Goal: Information Seeking & Learning: Understand process/instructions

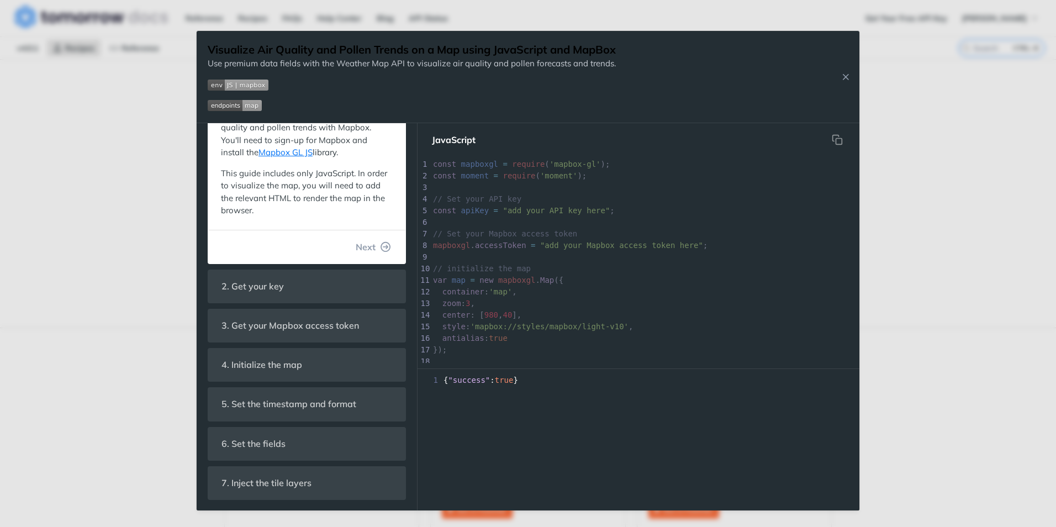
scroll to position [166, 0]
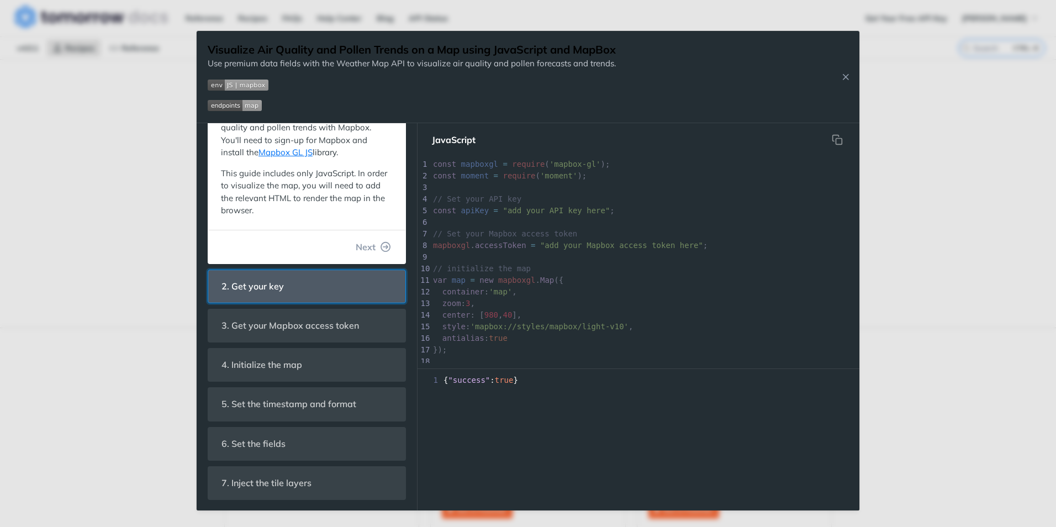
click at [272, 289] on span "2. Get your key" at bounding box center [253, 287] width 78 height 22
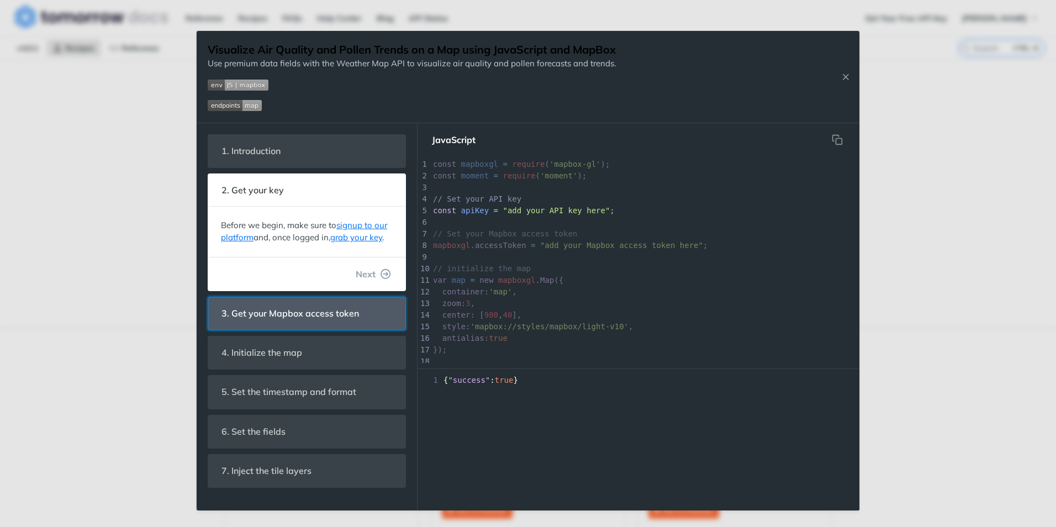
click at [272, 302] on header "3. Get your Mapbox access token" at bounding box center [306, 313] width 197 height 33
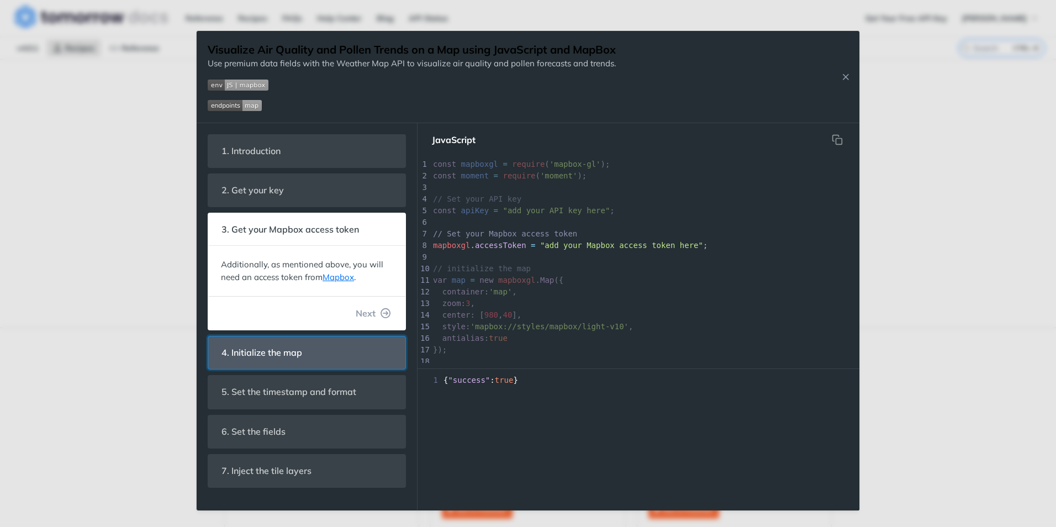
click at [326, 350] on header "4. Initialize the map" at bounding box center [306, 352] width 197 height 33
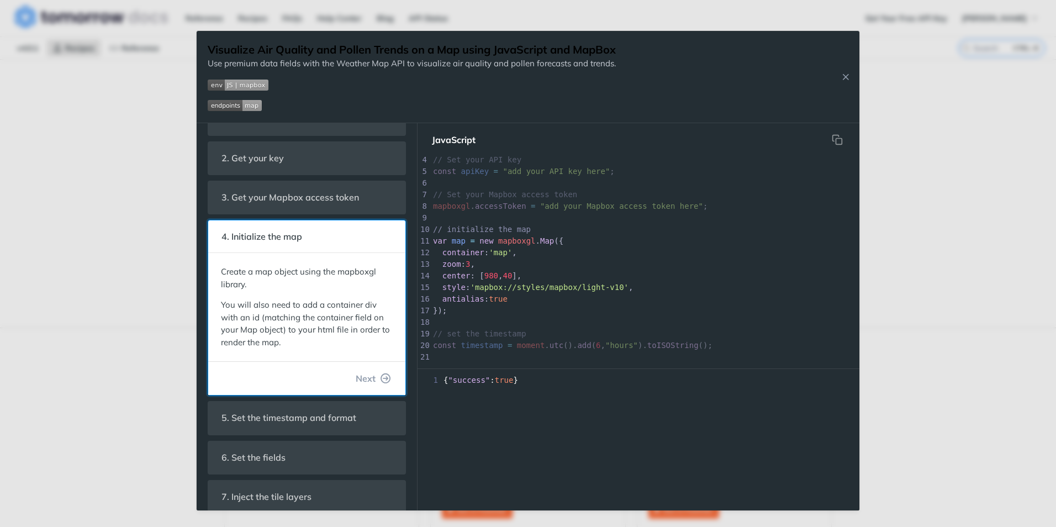
scroll to position [46, 0]
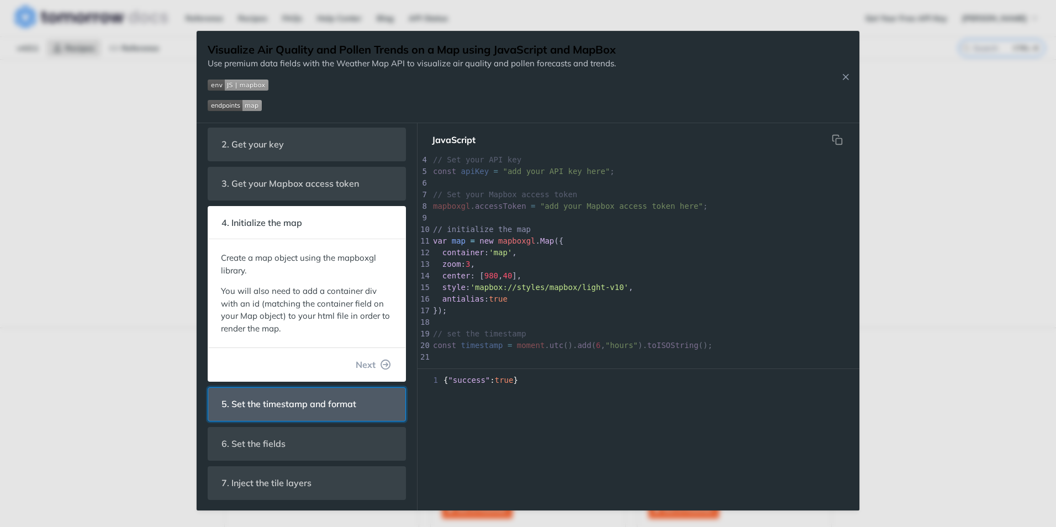
click at [328, 396] on span "5. Set the timestamp and format" at bounding box center [289, 404] width 150 height 22
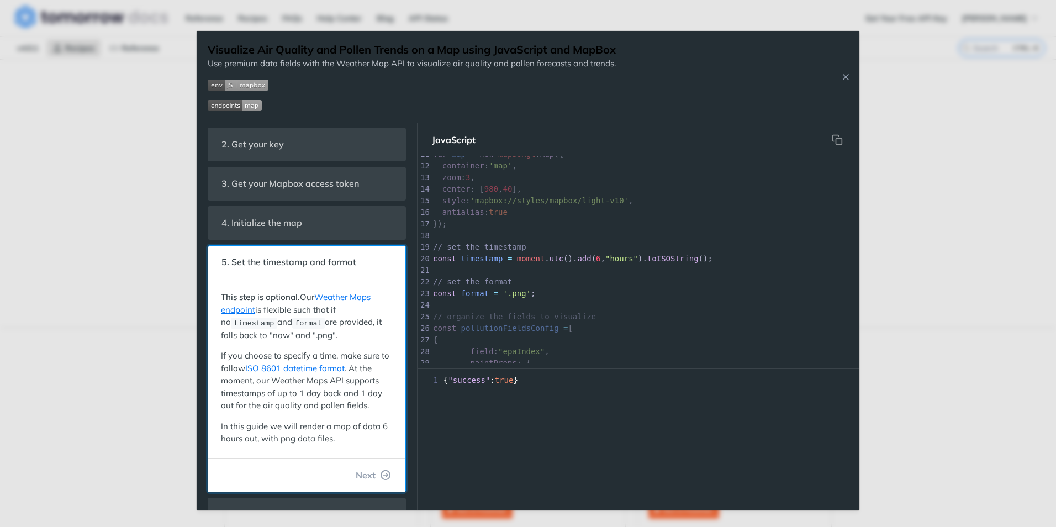
scroll to position [117, 0]
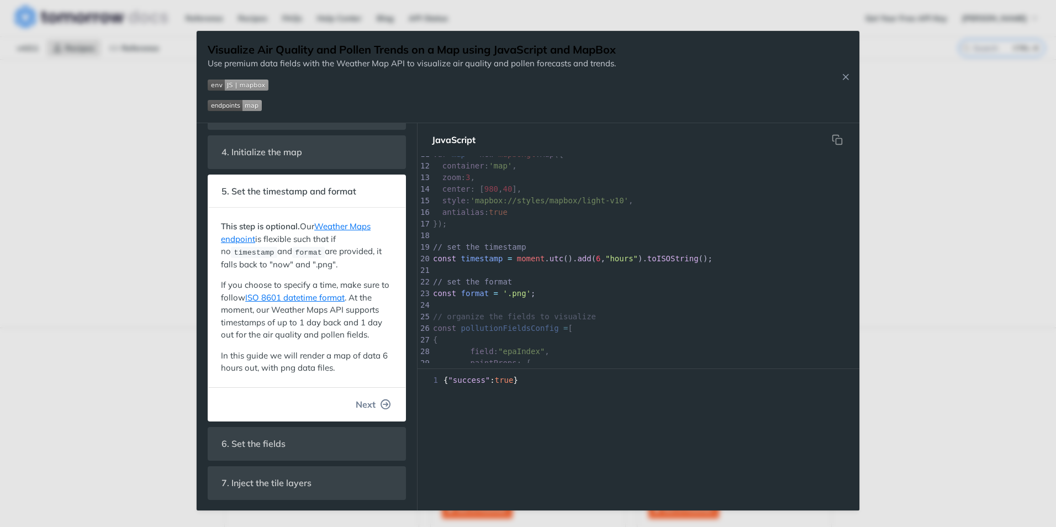
click at [381, 404] on icon "button" at bounding box center [386, 404] width 10 height 10
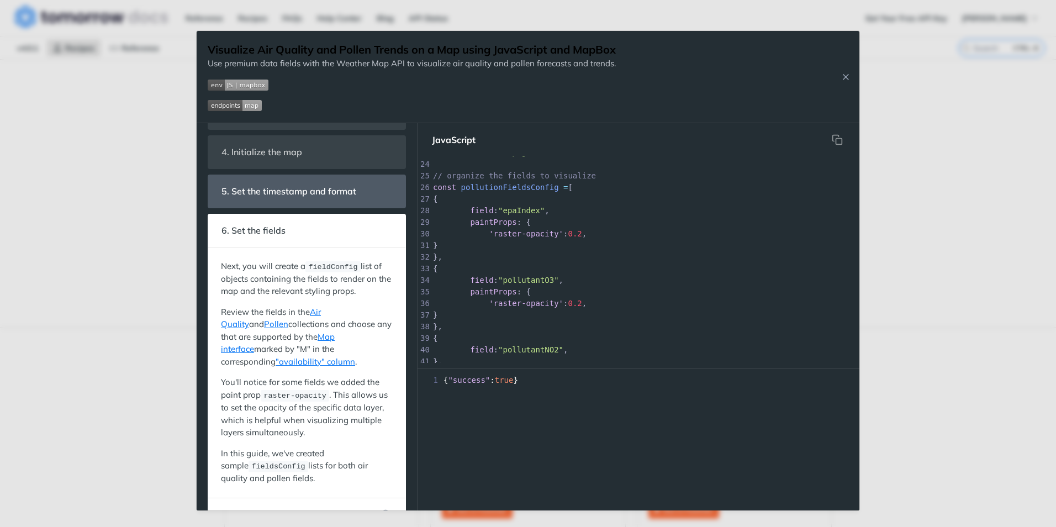
scroll to position [187, 0]
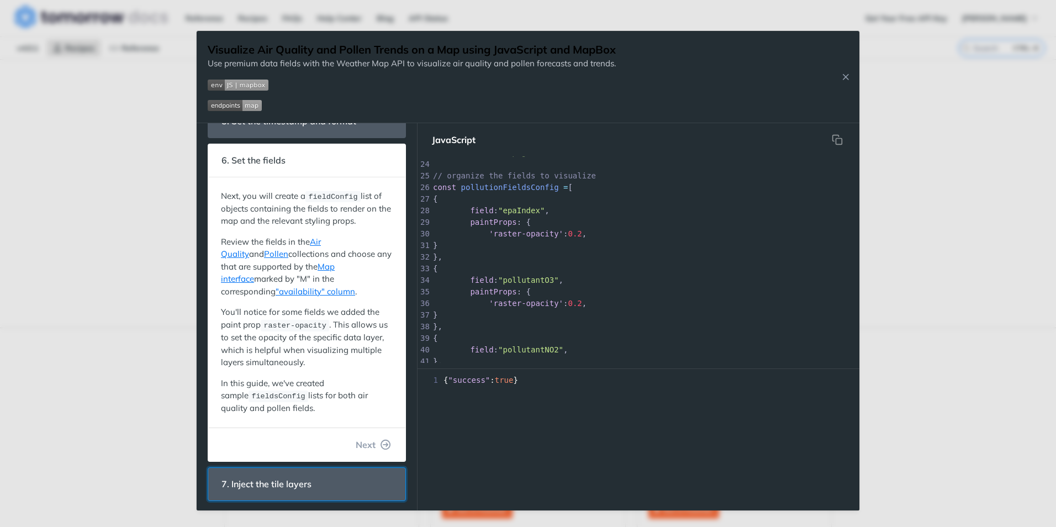
click at [335, 471] on header "7. Inject the tile layers" at bounding box center [306, 484] width 197 height 33
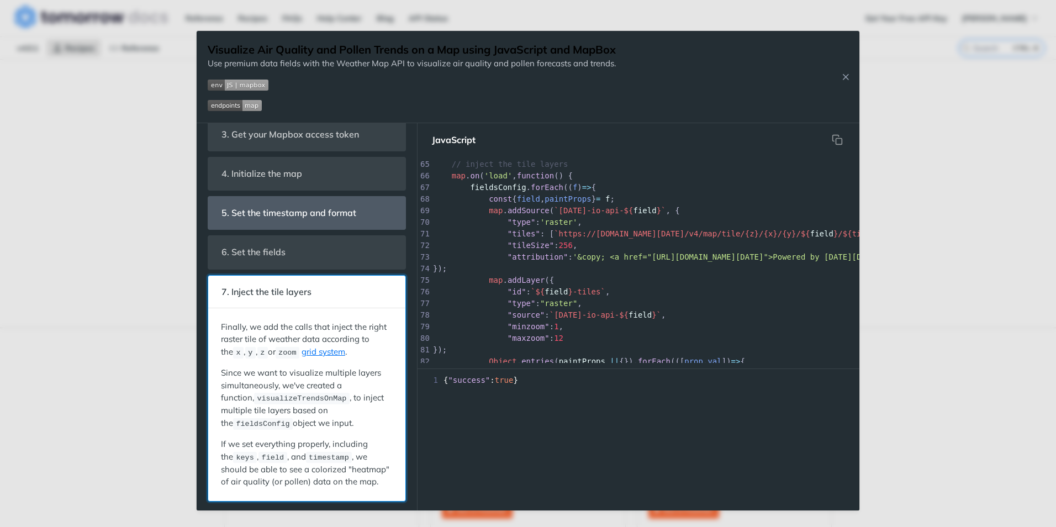
scroll to position [0, 0]
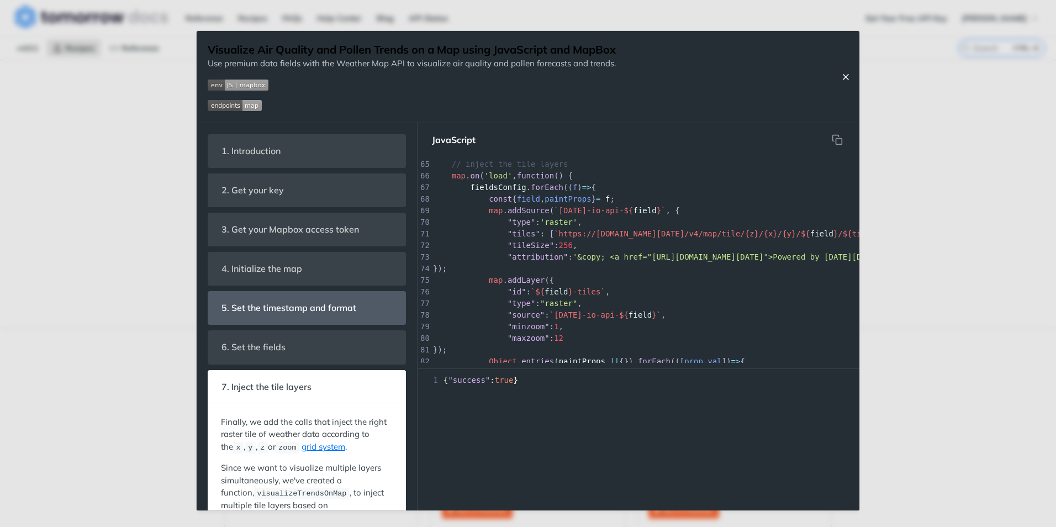
click at [848, 78] on icon "Close Recipe" at bounding box center [845, 77] width 10 height 10
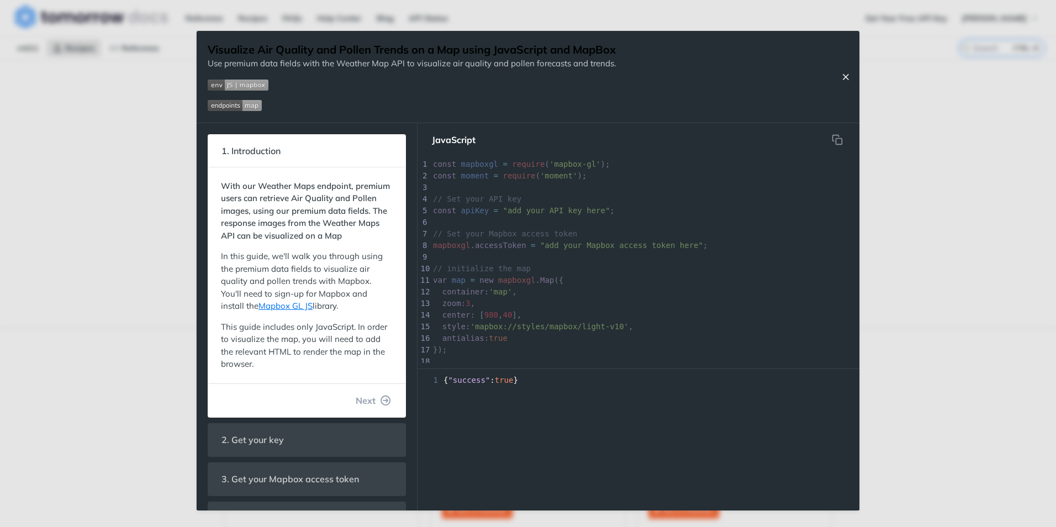
click at [847, 77] on icon "Close Recipe" at bounding box center [845, 77] width 10 height 10
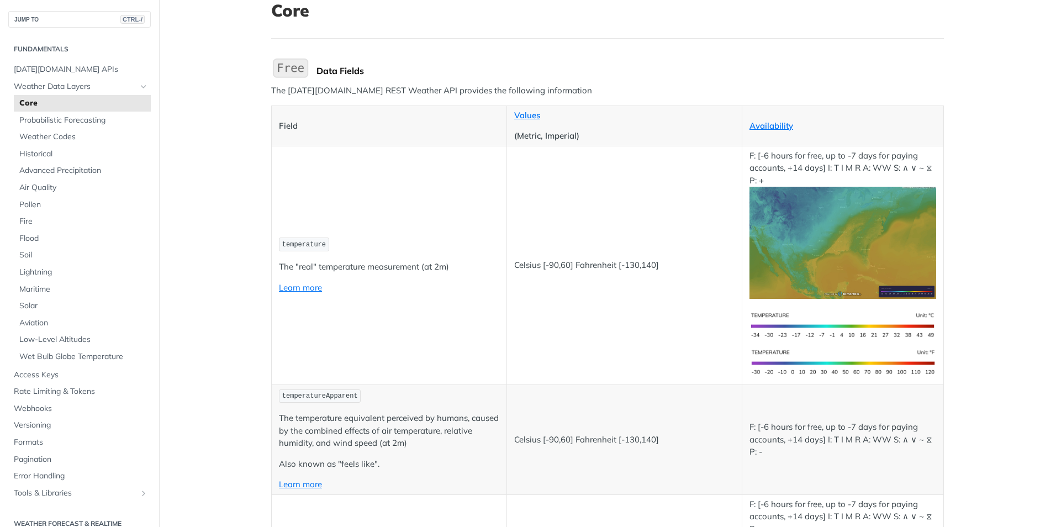
scroll to position [221, 0]
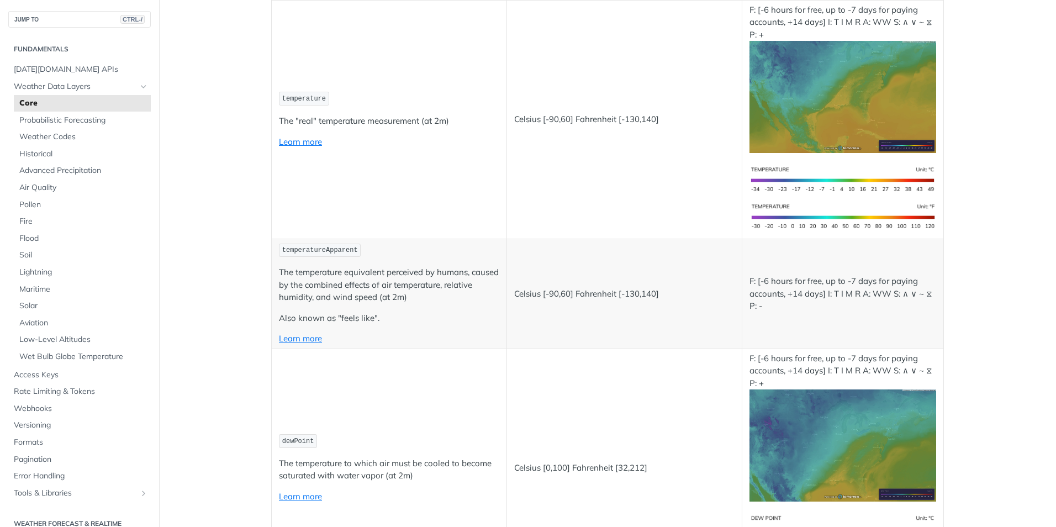
click at [826, 95] on img "Expand image" at bounding box center [842, 97] width 187 height 112
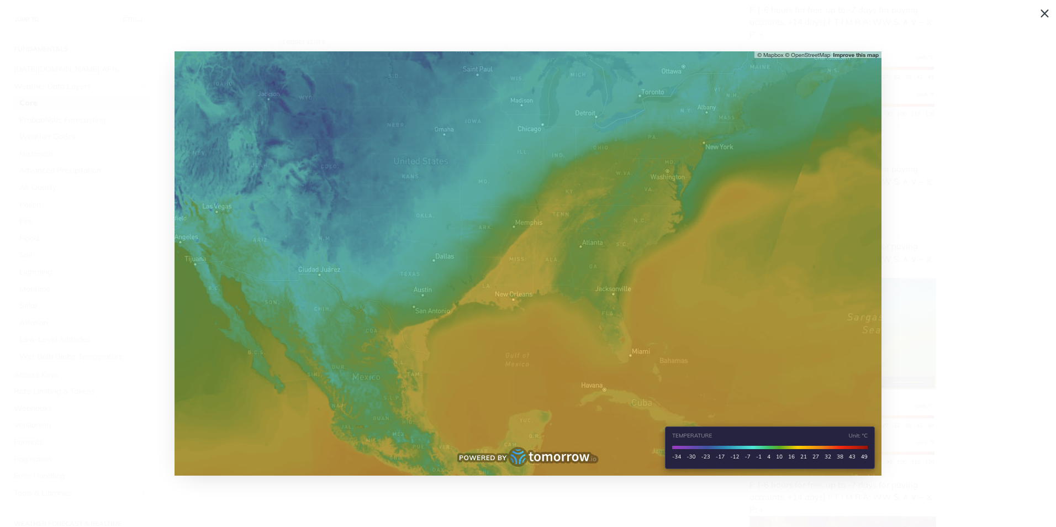
click at [532, 199] on img "Collapse image" at bounding box center [527, 263] width 707 height 424
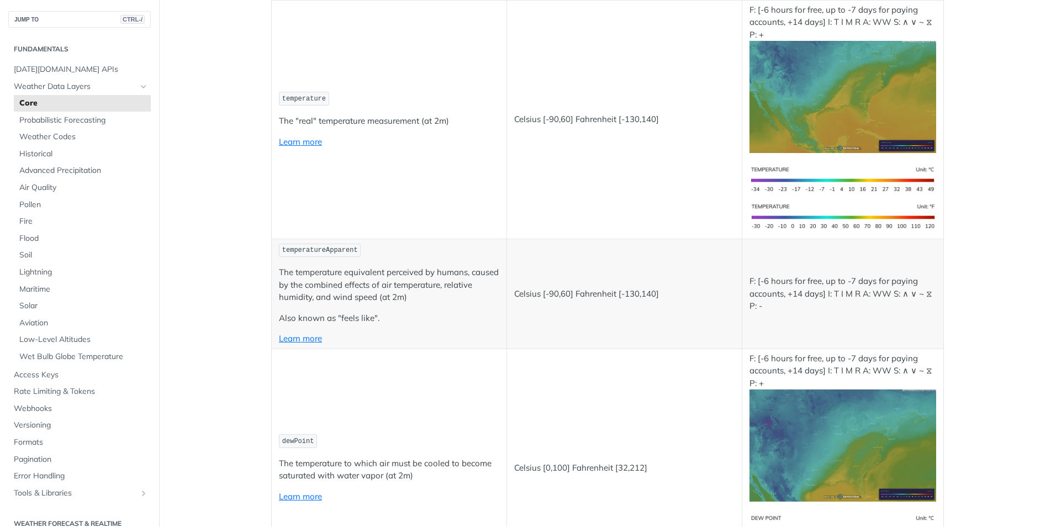
click at [803, 109] on img "Expand image" at bounding box center [842, 97] width 187 height 112
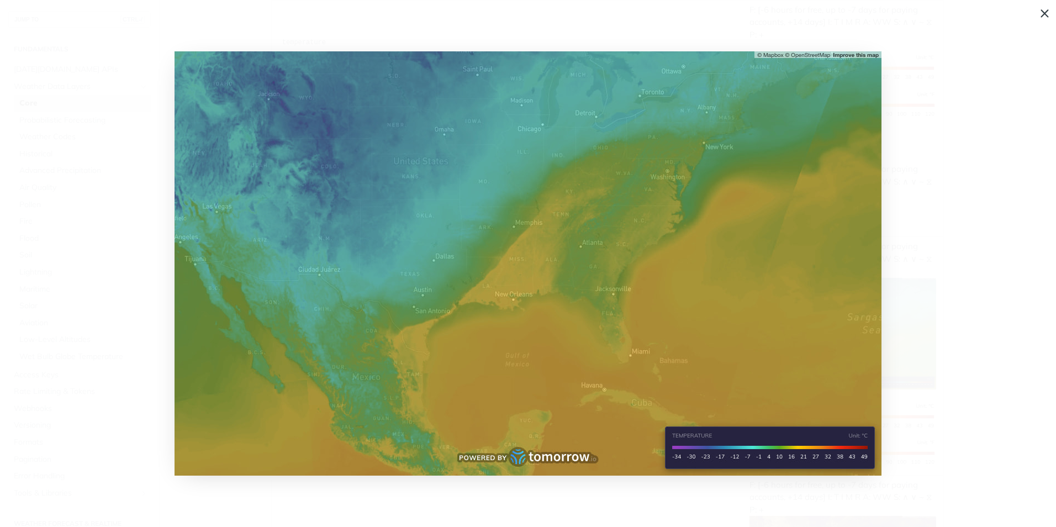
click at [722, 153] on img "Collapse image" at bounding box center [527, 263] width 707 height 424
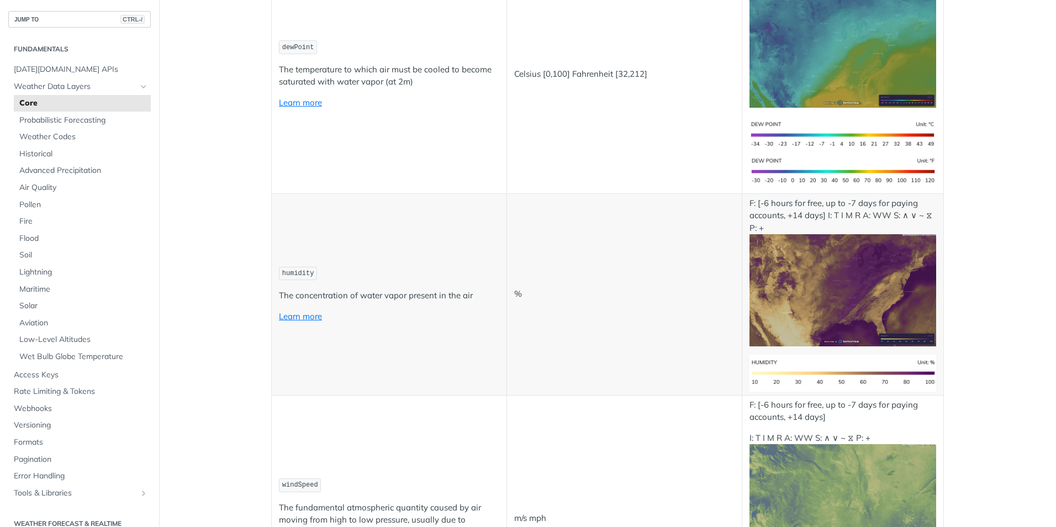
scroll to position [607, 0]
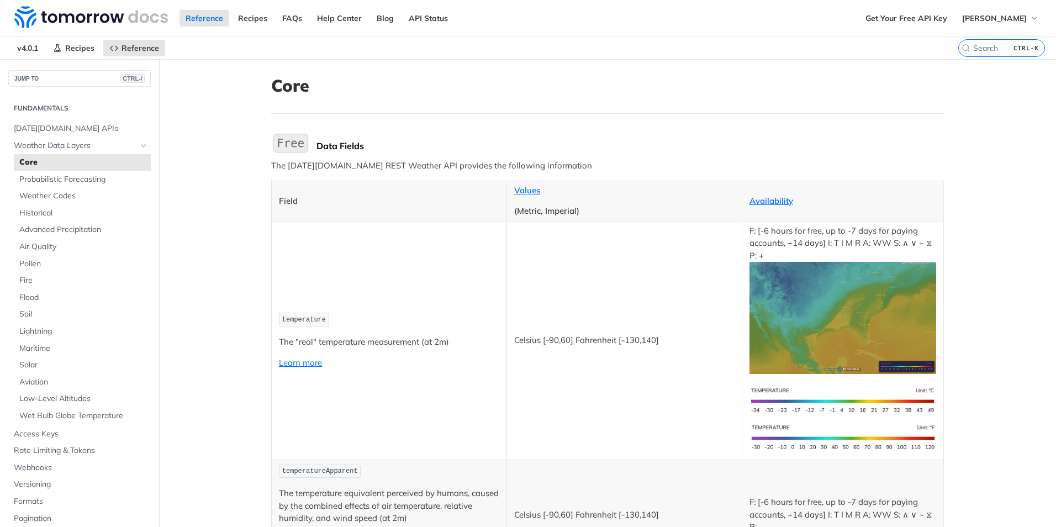
click at [831, 311] on img "Expand image" at bounding box center [842, 318] width 187 height 112
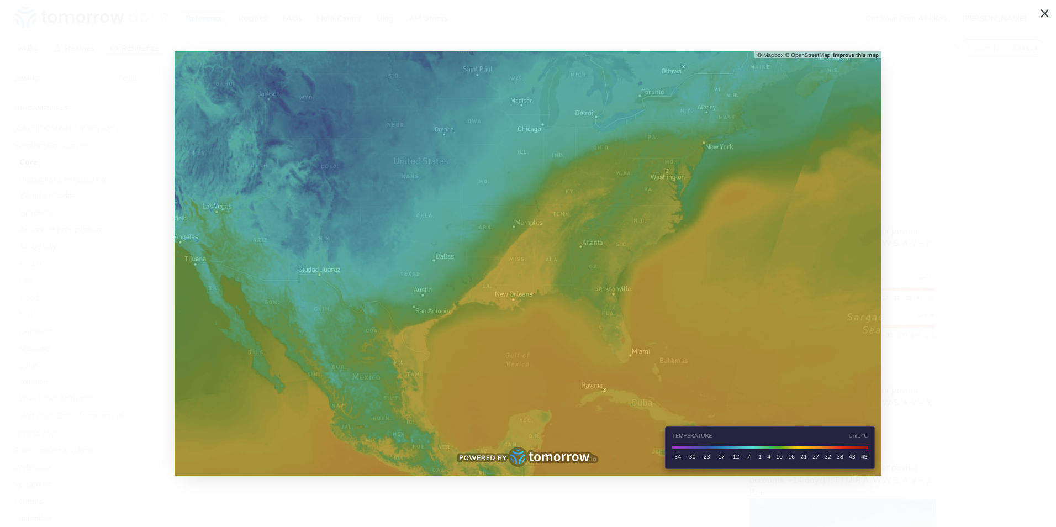
click at [517, 231] on img "Collapse image" at bounding box center [527, 263] width 707 height 424
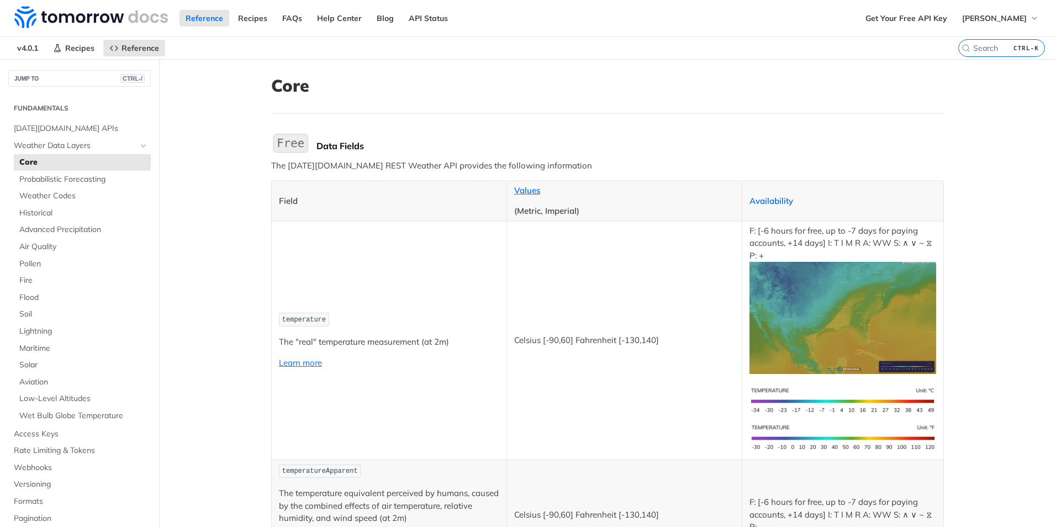
click at [761, 201] on link "Availability" at bounding box center [771, 200] width 44 height 10
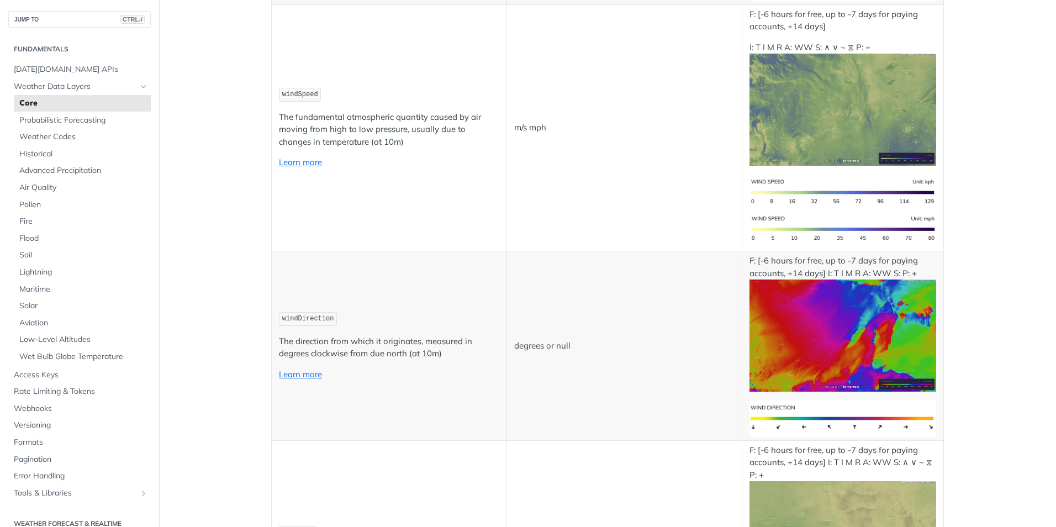
scroll to position [1049, 0]
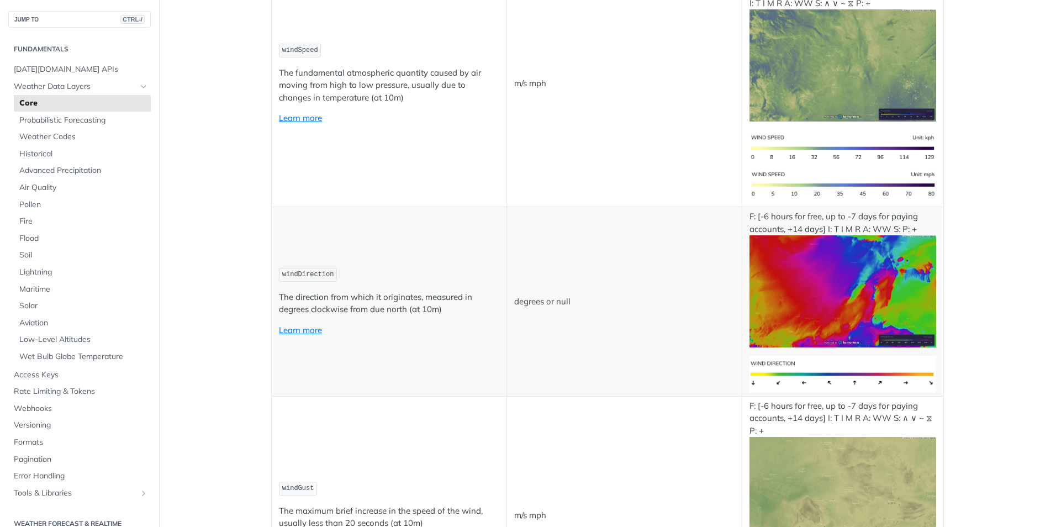
click at [855, 299] on img "Expand image" at bounding box center [842, 291] width 187 height 112
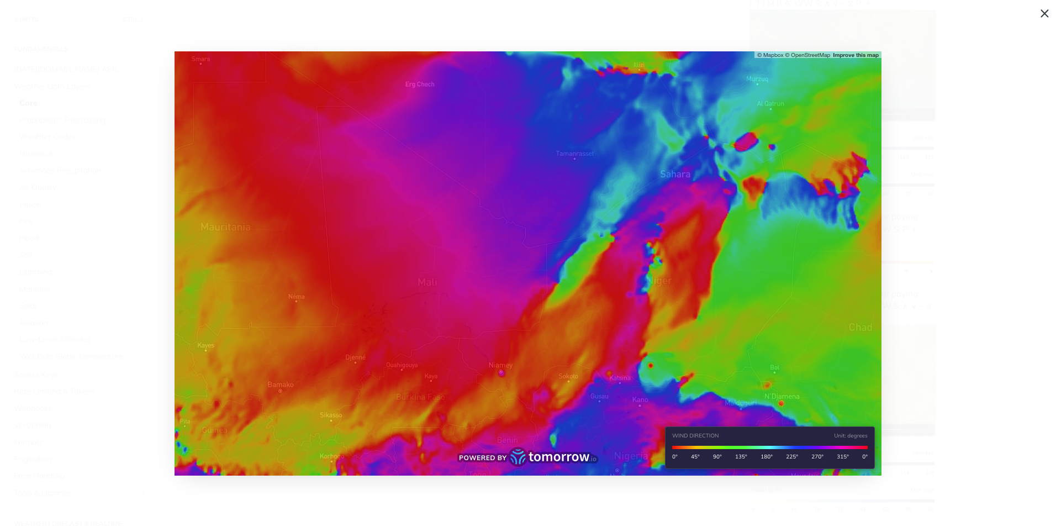
click at [594, 250] on img "Collapse image" at bounding box center [527, 263] width 707 height 424
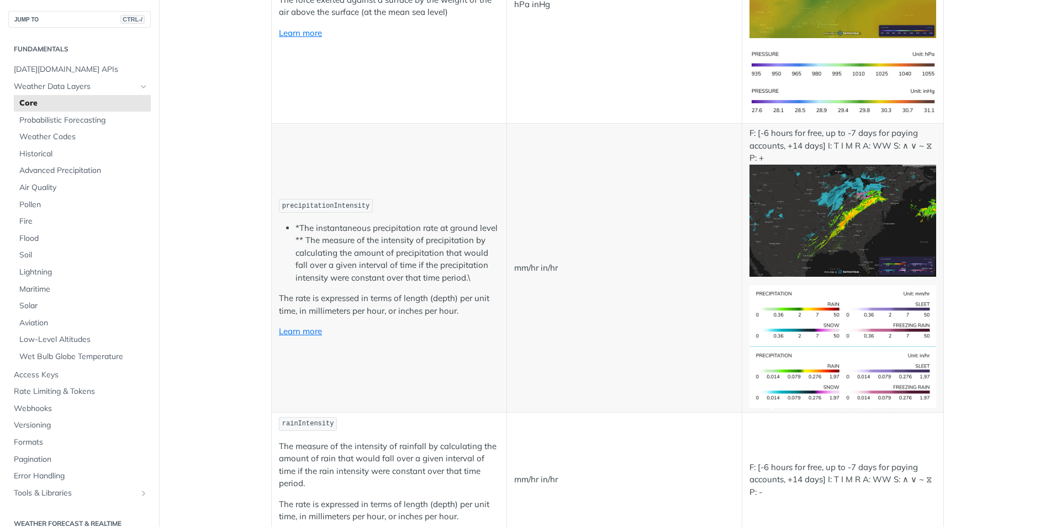
scroll to position [1878, 0]
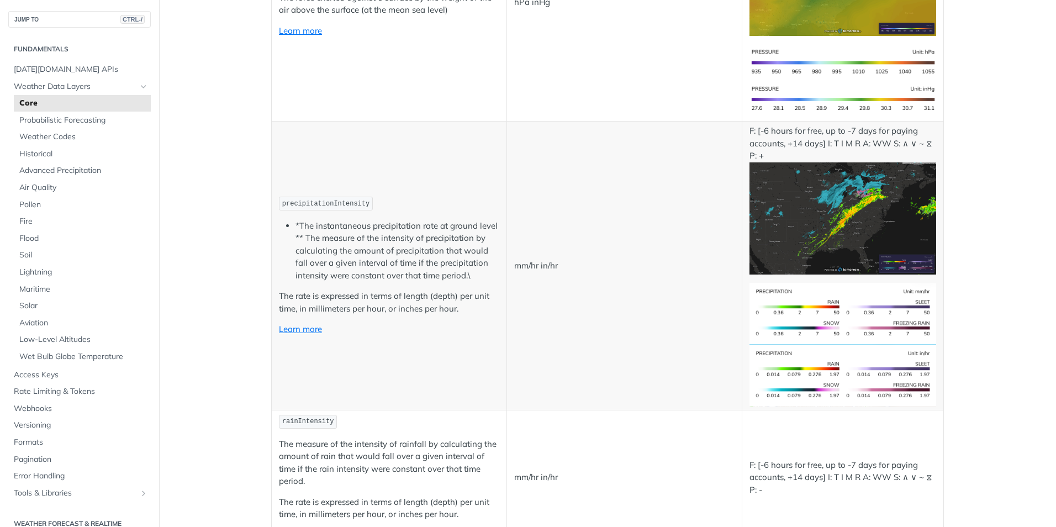
click at [826, 213] on img "Expand image" at bounding box center [842, 218] width 187 height 112
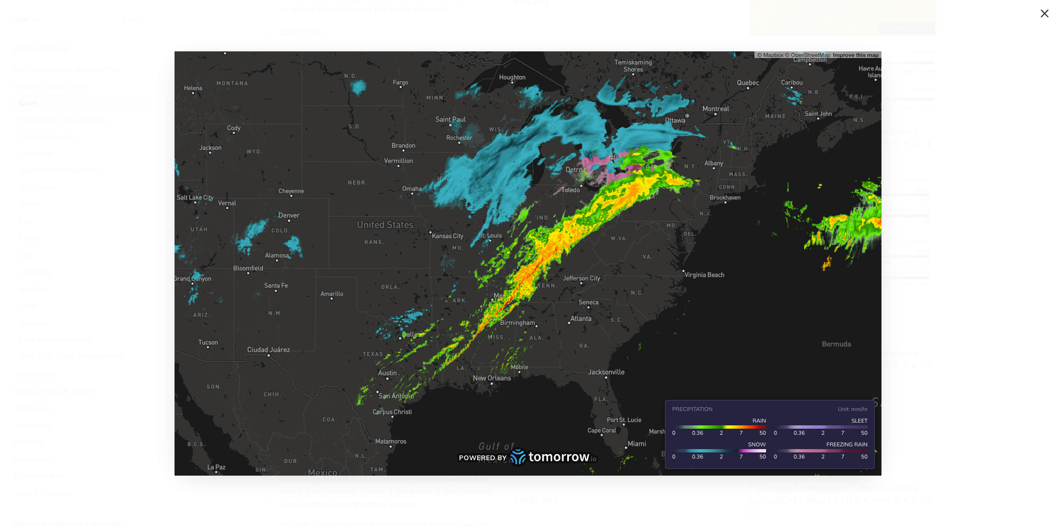
click at [510, 297] on img "Collapse image" at bounding box center [527, 263] width 707 height 424
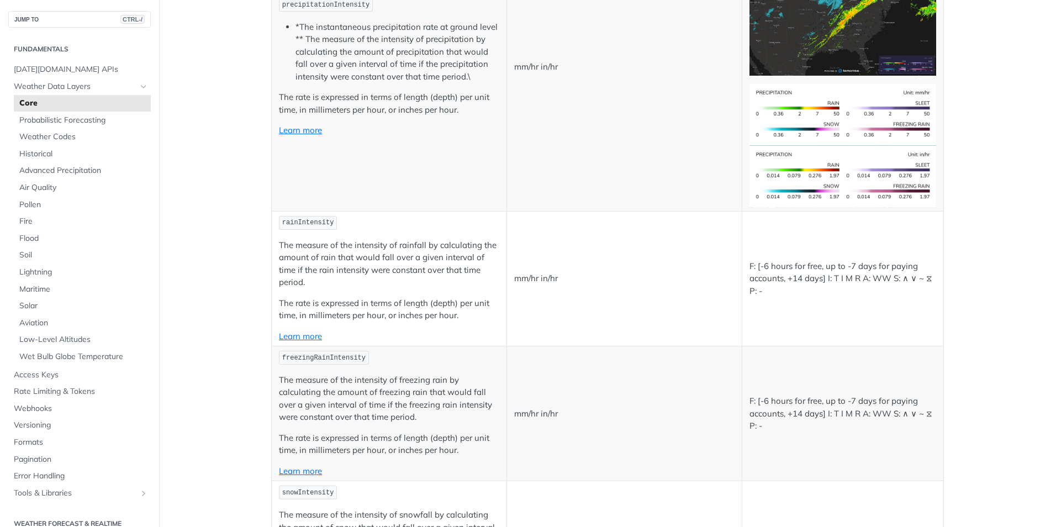
scroll to position [1933, 0]
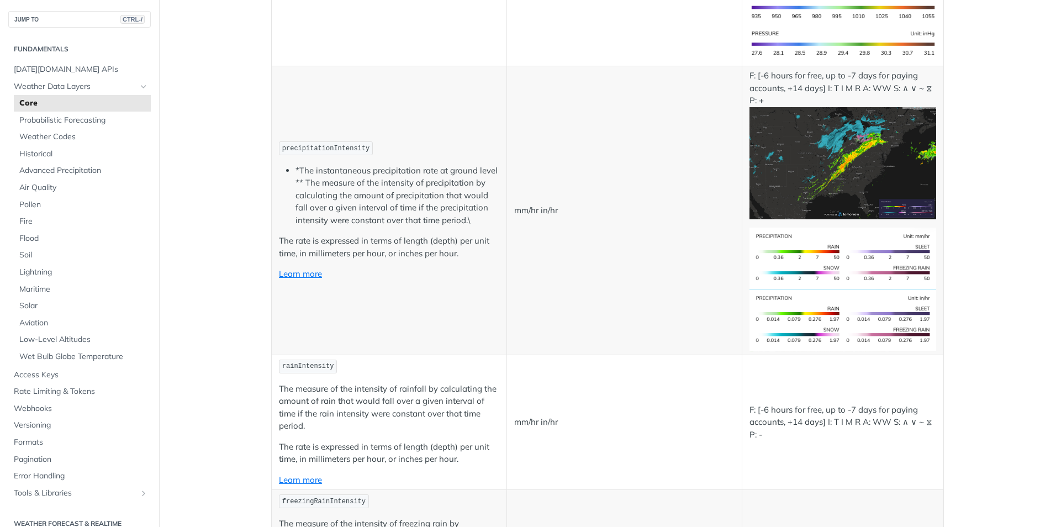
click at [834, 179] on img "Expand image" at bounding box center [842, 163] width 187 height 112
